Goal: Task Accomplishment & Management: Manage account settings

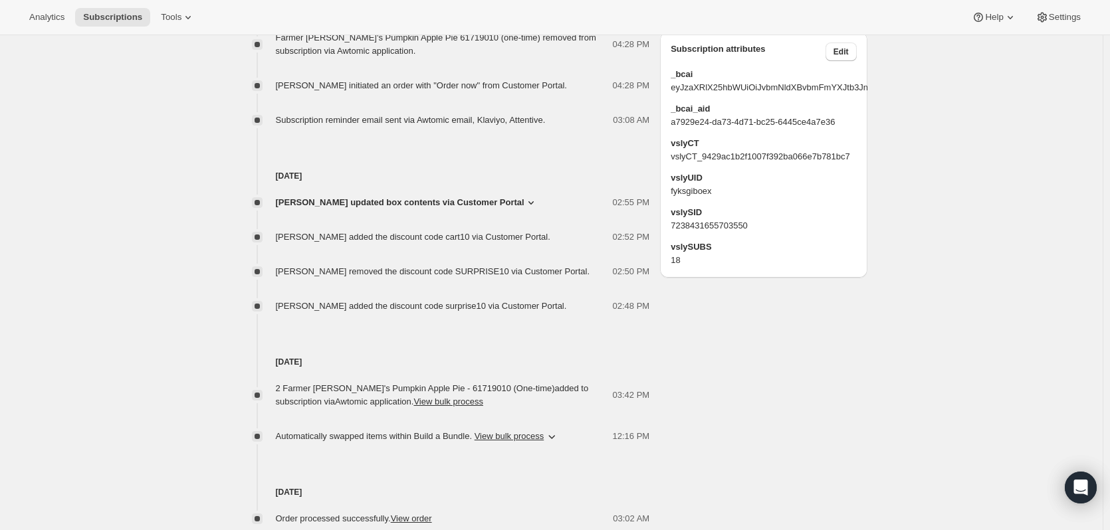
scroll to position [930, 0]
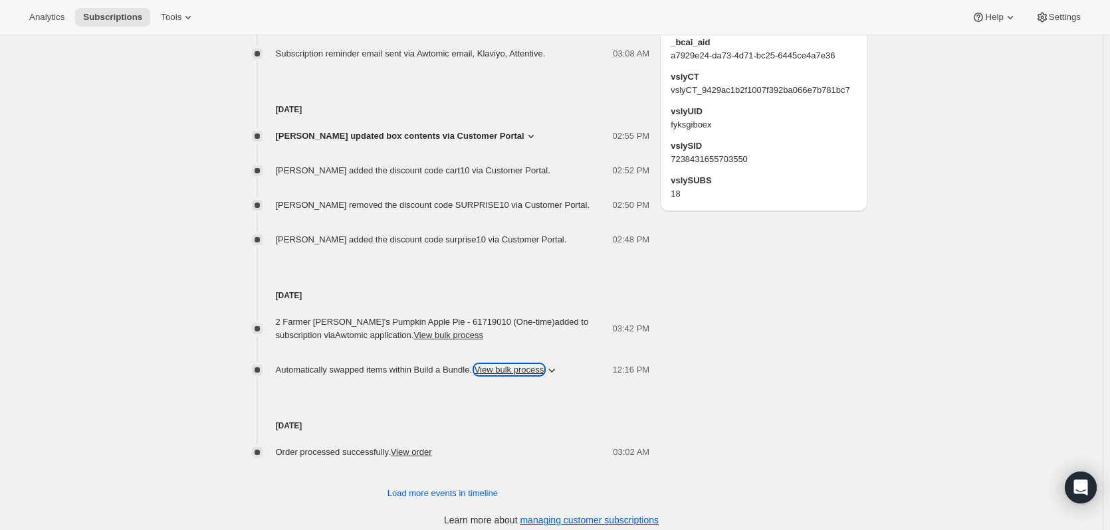
click at [498, 366] on button "View bulk process" at bounding box center [510, 370] width 70 height 10
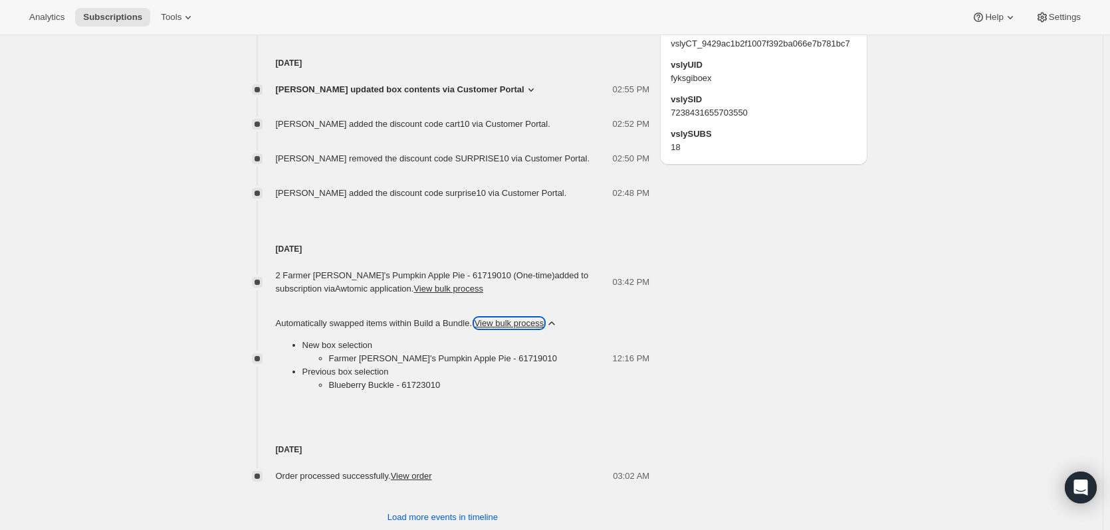
scroll to position [1010, 0]
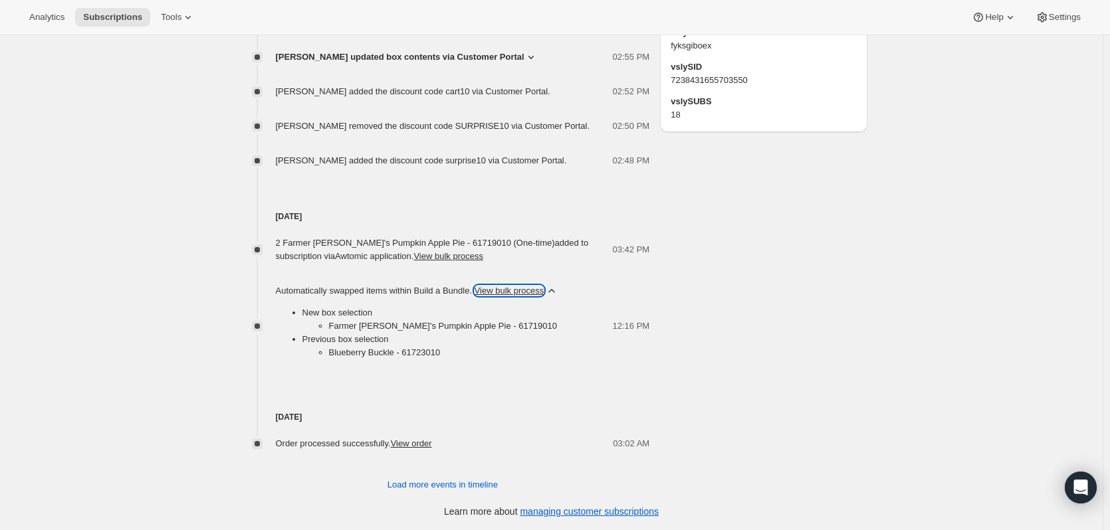
click at [533, 287] on button "View bulk process" at bounding box center [510, 291] width 70 height 10
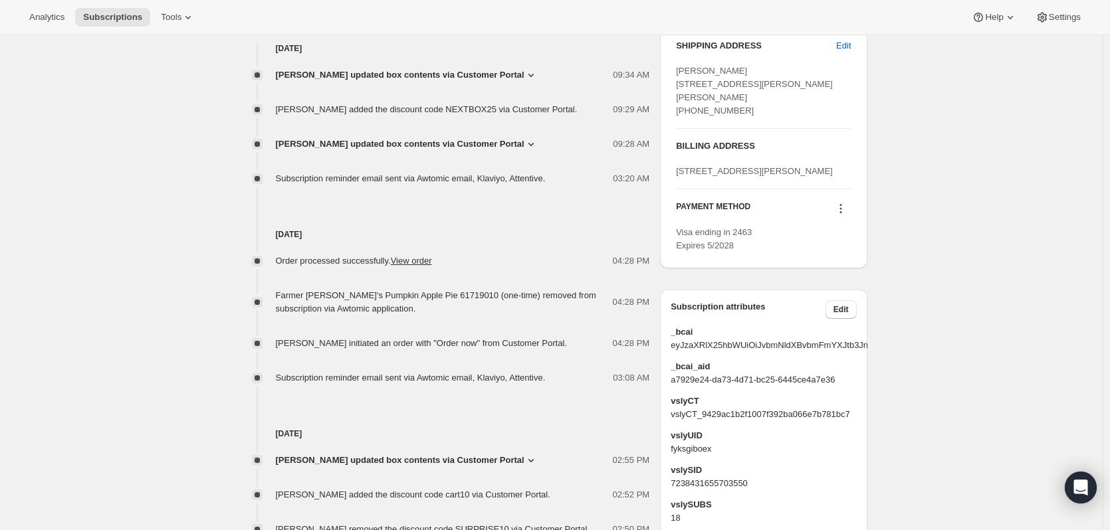
scroll to position [607, 0]
click at [441, 140] on span "[PERSON_NAME] updated box contents via Customer Portal" at bounding box center [400, 143] width 249 height 13
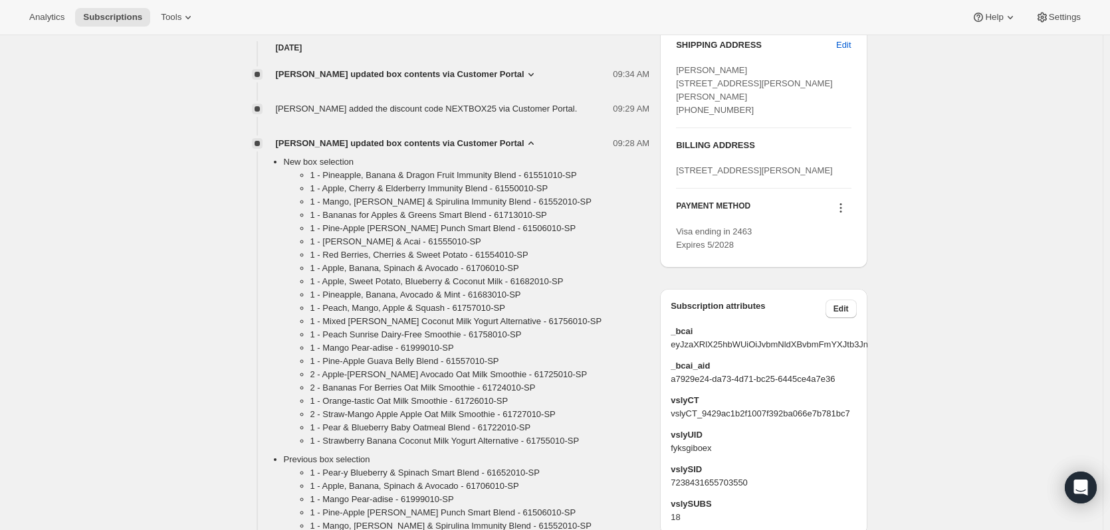
click at [524, 140] on span "[PERSON_NAME] updated box contents via Customer Portal" at bounding box center [400, 143] width 249 height 13
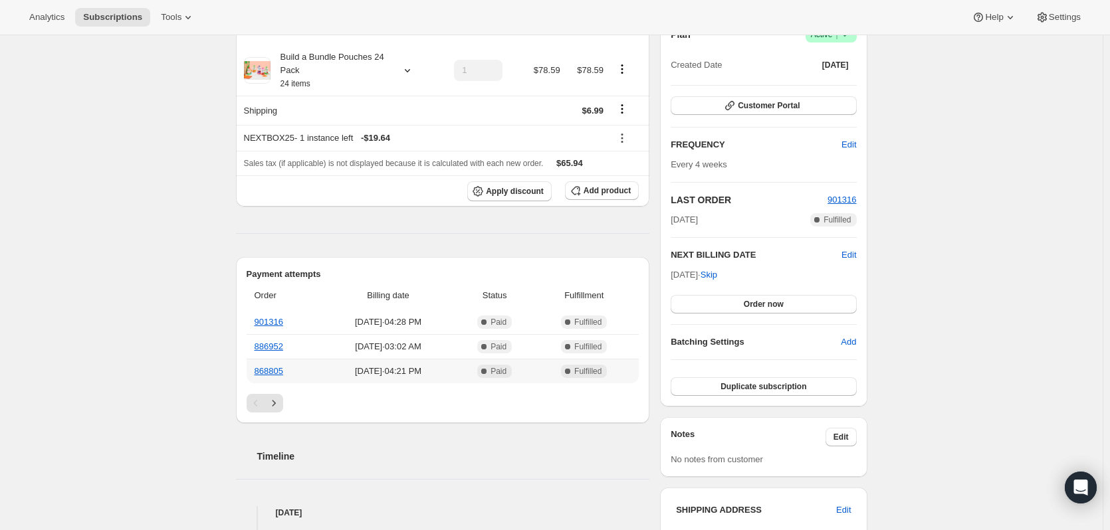
scroll to position [0, 0]
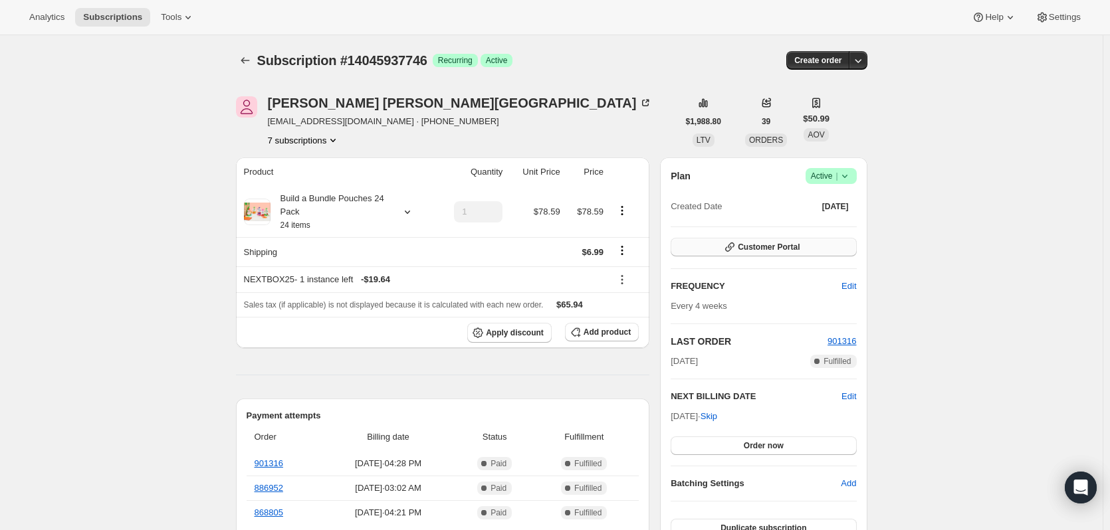
click at [736, 249] on icon "button" at bounding box center [729, 247] width 13 height 13
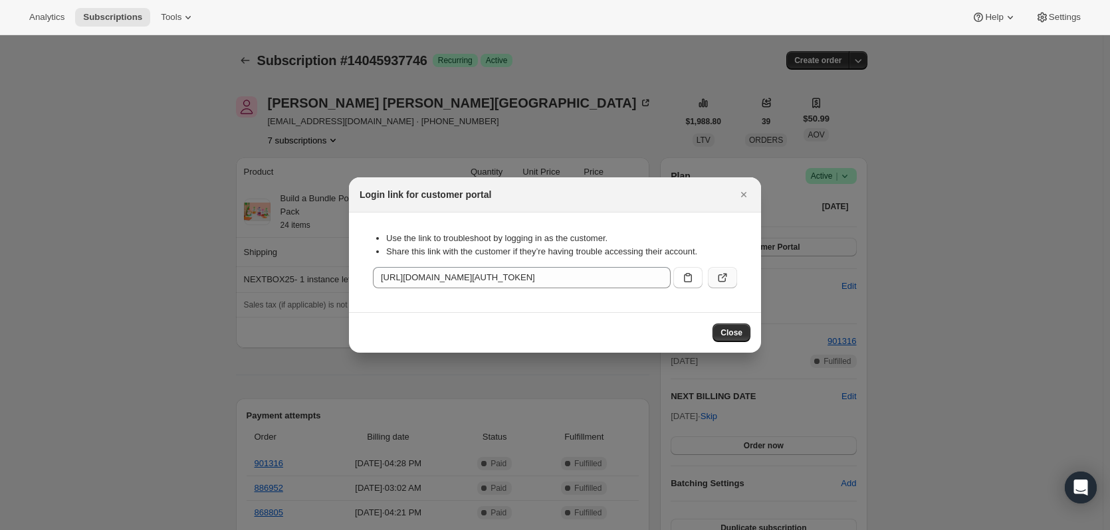
click at [722, 278] on icon ":rbt:" at bounding box center [724, 276] width 5 height 5
click at [750, 197] on icon "Close" at bounding box center [743, 194] width 13 height 13
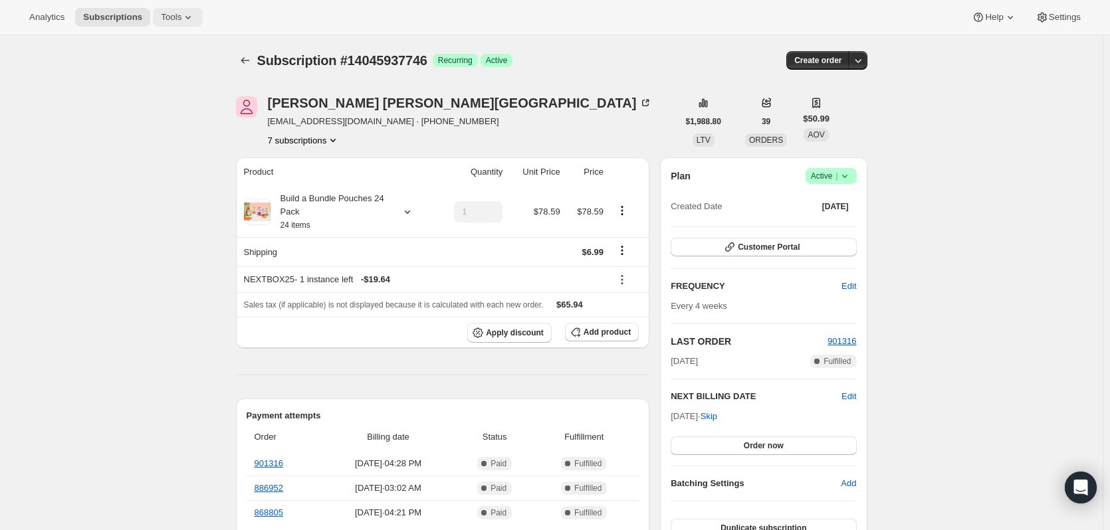
click at [181, 15] on icon at bounding box center [187, 17] width 13 height 13
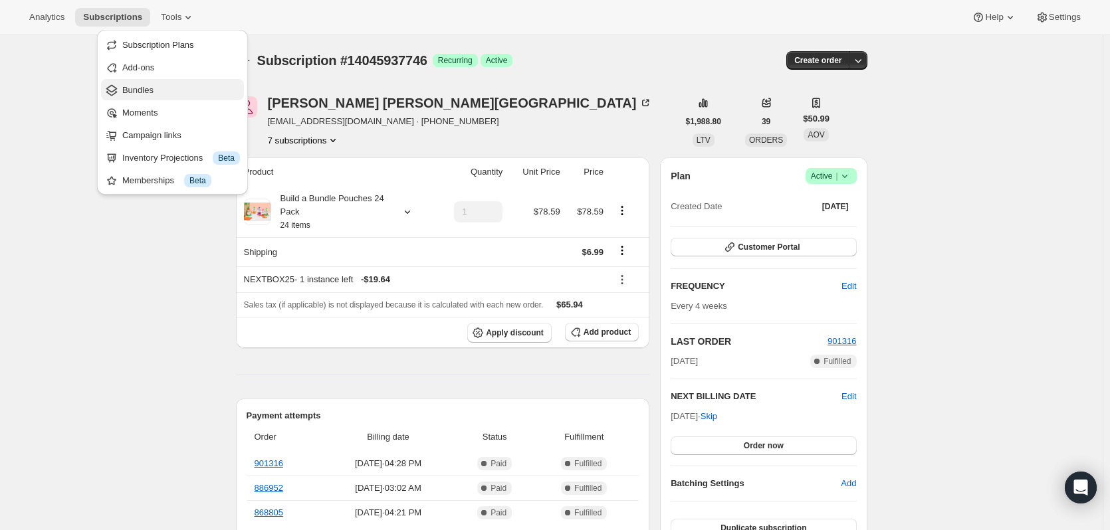
click at [146, 86] on span "Bundles" at bounding box center [137, 90] width 31 height 10
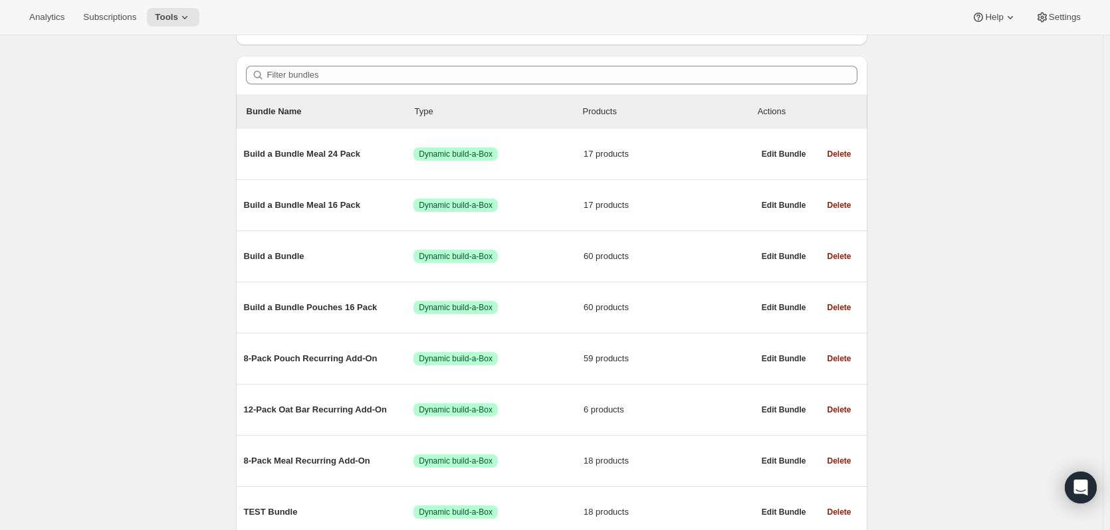
scroll to position [266, 0]
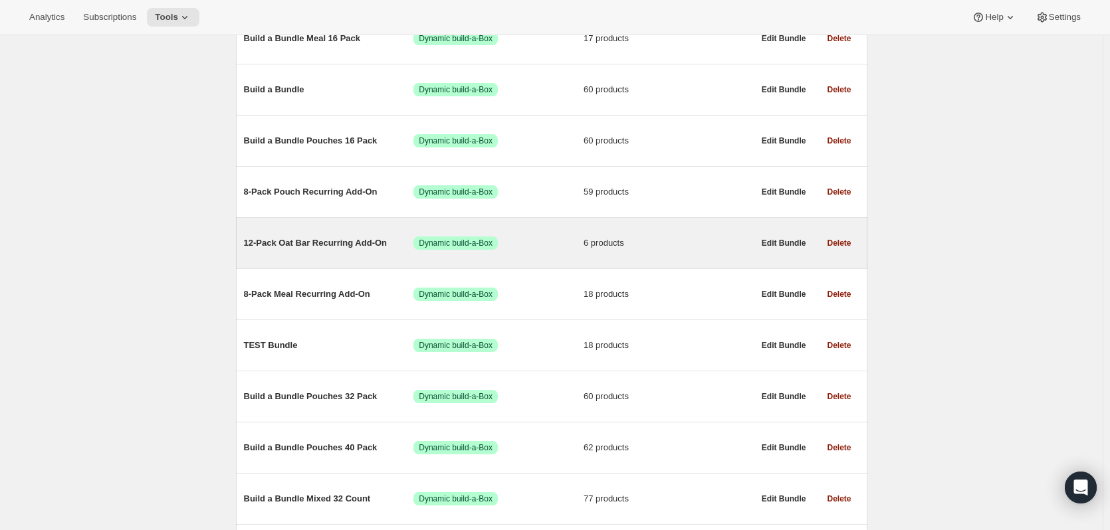
click at [335, 245] on span "12-Pack Oat Bar Recurring Add-On" at bounding box center [329, 243] width 170 height 13
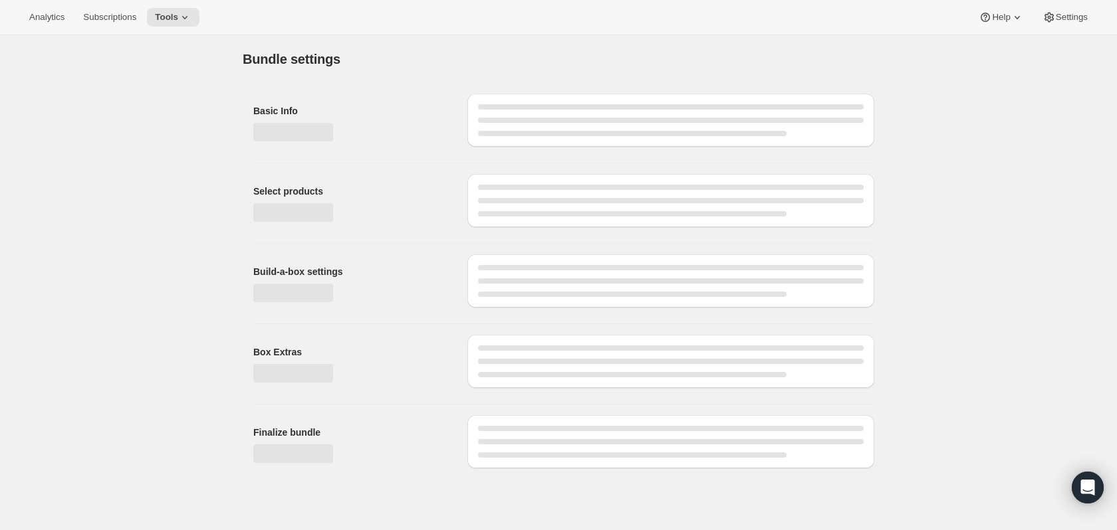
type input "12-Pack Oat Bar Recurring Add-On"
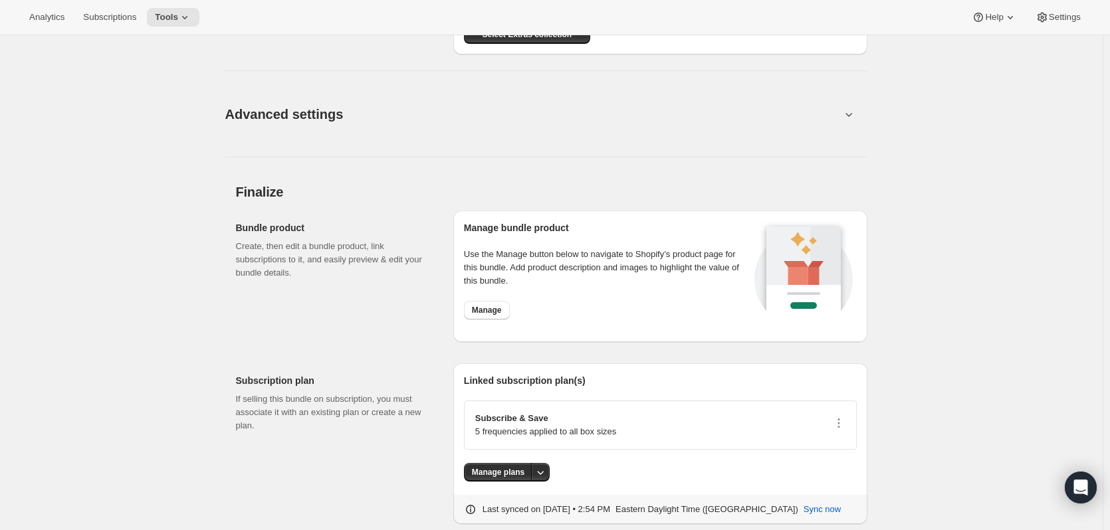
scroll to position [1396, 0]
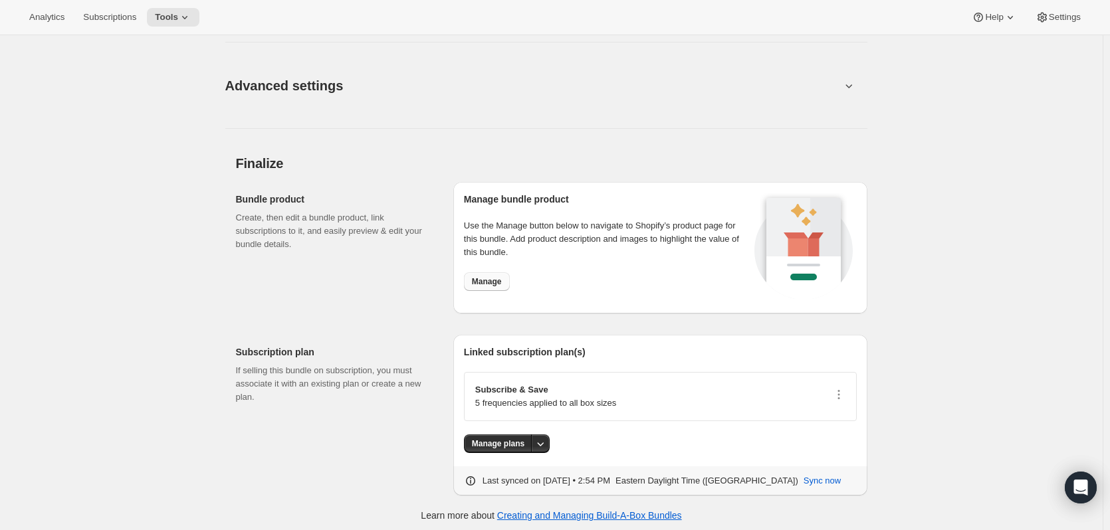
click at [494, 281] on span "Manage" at bounding box center [487, 281] width 30 height 11
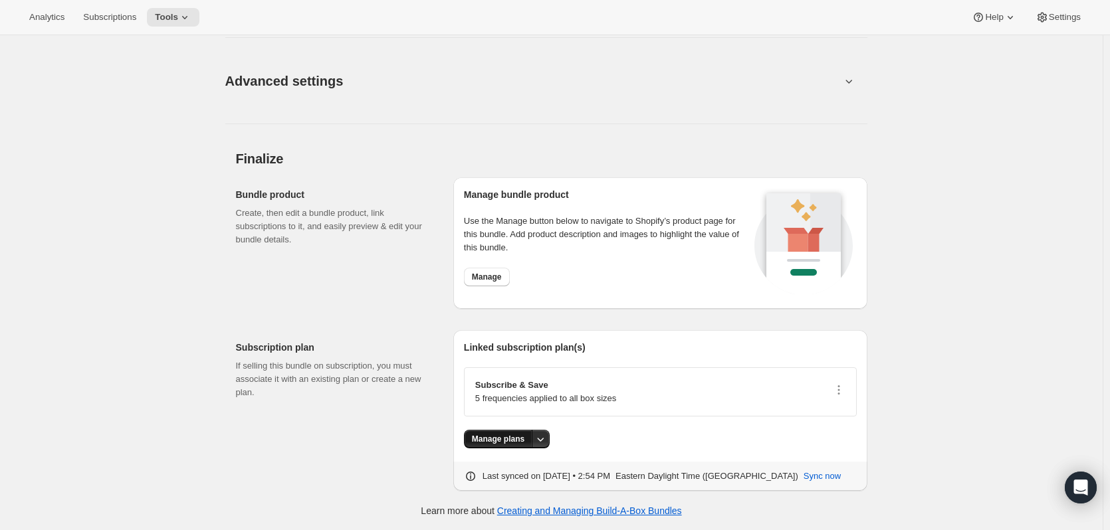
click at [514, 441] on span "Manage plans" at bounding box center [498, 439] width 53 height 11
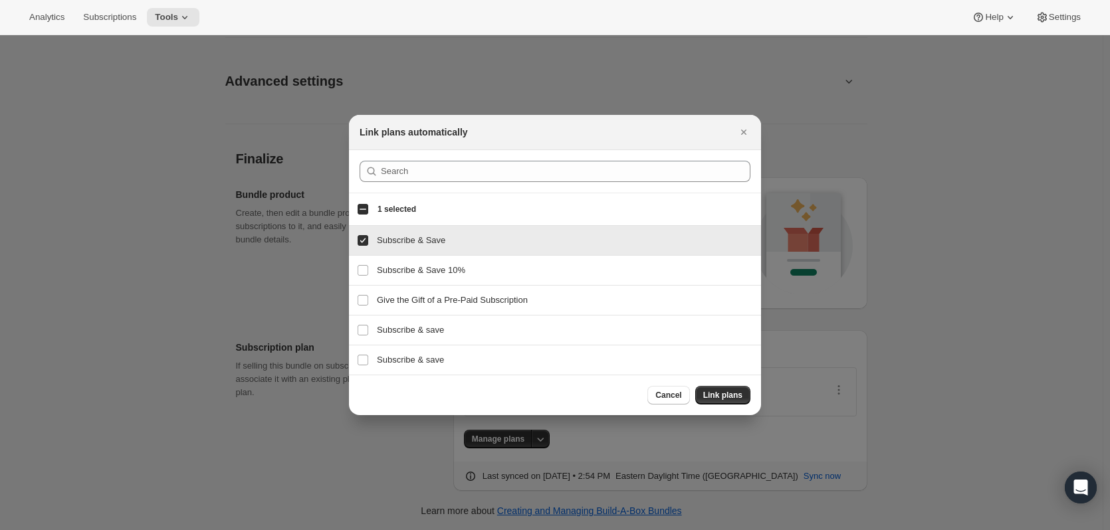
click at [414, 239] on h3 "Subscribe & Save" at bounding box center [565, 240] width 376 height 13
checkbox input "true"
click at [675, 393] on span "Cancel" at bounding box center [668, 395] width 26 height 11
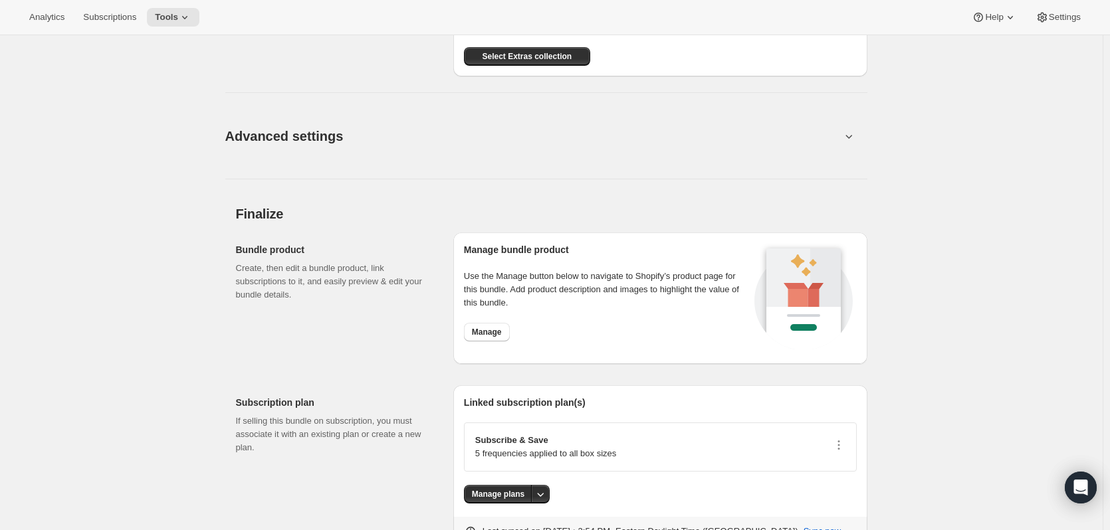
scroll to position [1400, 0]
